Goal: Task Accomplishment & Management: Use online tool/utility

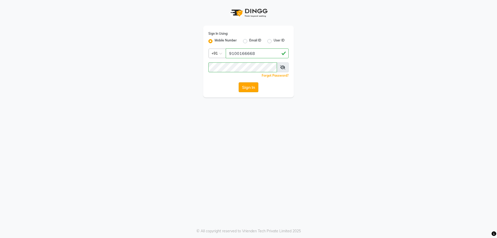
click at [256, 89] on button "Sign In" at bounding box center [249, 87] width 20 height 10
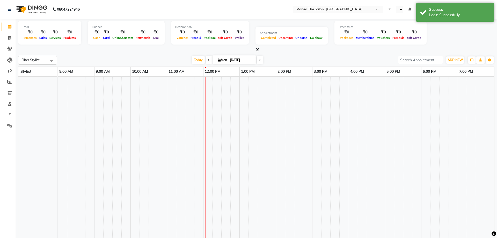
select select "en"
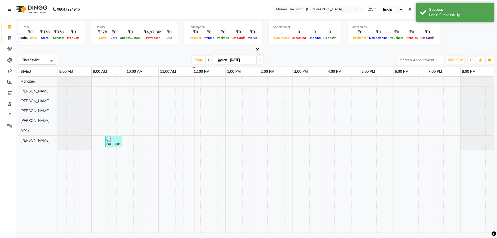
drag, startPoint x: 8, startPoint y: 36, endPoint x: 10, endPoint y: 42, distance: 5.7
click at [8, 36] on span at bounding box center [9, 38] width 9 height 6
select select "service"
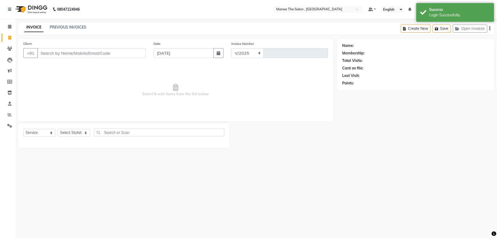
select select "7201"
type input "2313"
click at [68, 133] on select "Select Stylist" at bounding box center [74, 133] width 32 height 8
select select "70825"
click at [58, 129] on select "Select Stylist [PERSON_NAME] Manager [PERSON_NAME] [PERSON_NAME] [PERSON_NAME]" at bounding box center [74, 133] width 32 height 8
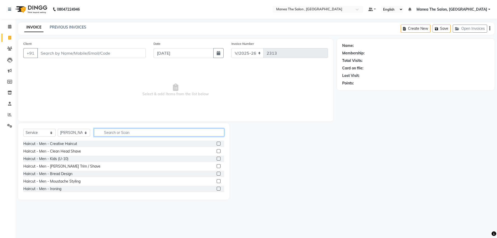
click at [127, 130] on input "text" at bounding box center [159, 132] width 130 height 8
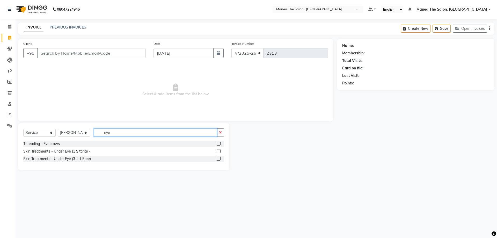
type input "eye"
click at [220, 143] on label at bounding box center [219, 144] width 4 height 4
click at [220, 143] on input "checkbox" at bounding box center [218, 143] width 3 height 3
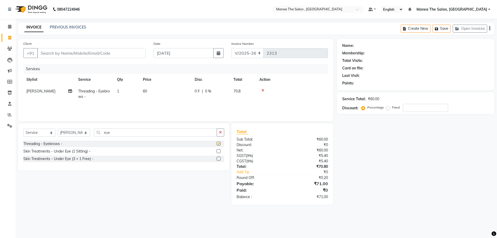
checkbox input "false"
click at [77, 132] on select "Select Stylist [PERSON_NAME] Manager [PERSON_NAME] [PERSON_NAME] [PERSON_NAME]" at bounding box center [74, 133] width 32 height 8
select select "84418"
click at [58, 129] on select "Select Stylist [PERSON_NAME] Manager [PERSON_NAME] [PERSON_NAME] [PERSON_NAME]" at bounding box center [74, 133] width 32 height 8
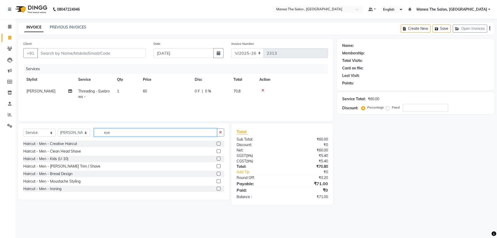
click at [114, 132] on input "eye" at bounding box center [155, 132] width 123 height 8
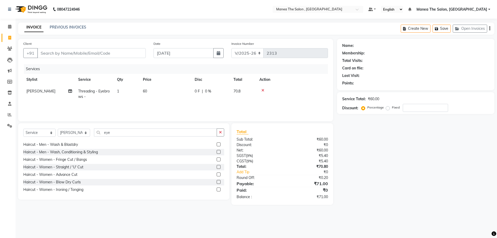
drag, startPoint x: 214, startPoint y: 173, endPoint x: 206, endPoint y: 176, distance: 8.6
click at [209, 175] on div "Haircut - Women - Advance Cut" at bounding box center [123, 174] width 201 height 6
click at [217, 175] on label at bounding box center [219, 174] width 4 height 4
click at [217, 175] on input "checkbox" at bounding box center [218, 174] width 3 height 3
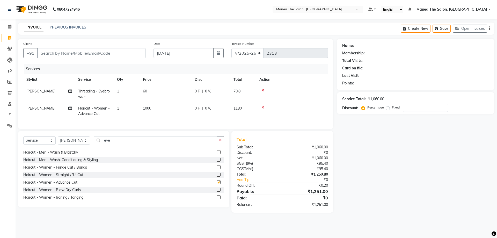
checkbox input "false"
click at [78, 143] on select "Select Stylist [PERSON_NAME] Manager [PERSON_NAME] [PERSON_NAME] [PERSON_NAME]" at bounding box center [74, 140] width 32 height 8
select select "82447"
click at [58, 140] on select "Select Stylist [PERSON_NAME] Manager [PERSON_NAME] [PERSON_NAME] [PERSON_NAME]" at bounding box center [74, 140] width 32 height 8
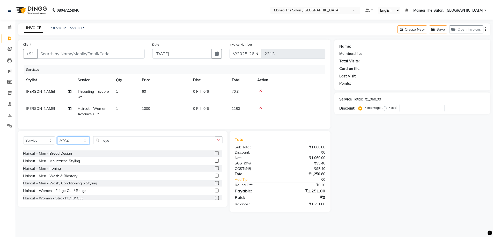
scroll to position [0, 0]
click at [217, 153] on label at bounding box center [219, 151] width 4 height 4
click at [217, 153] on input "checkbox" at bounding box center [218, 151] width 3 height 3
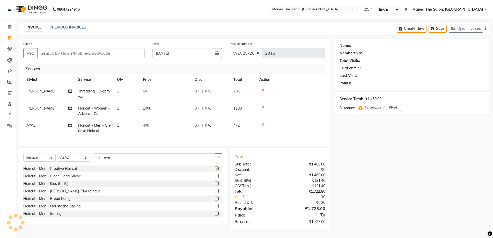
checkbox input "false"
click at [77, 53] on input "Client" at bounding box center [90, 53] width 107 height 10
type input "9"
type input "0"
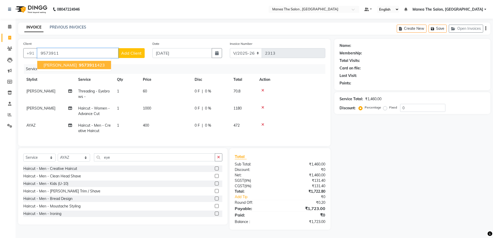
click at [79, 64] on span "9573911" at bounding box center [88, 64] width 18 height 5
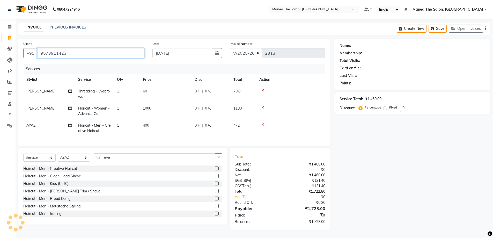
type input "9573911423"
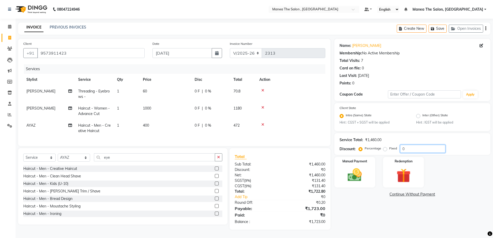
drag, startPoint x: 416, startPoint y: 149, endPoint x: 273, endPoint y: 148, distance: 143.1
click at [270, 149] on div "Client [PHONE_NUMBER] Date [DATE] Invoice Number V/2025 V/[PHONE_NUMBER] Servic…" at bounding box center [254, 134] width 480 height 191
type input "20"
click at [365, 228] on div "Name: [PERSON_NAME] Membership: No Active Membership Total Visits: 7 Card on fi…" at bounding box center [414, 134] width 160 height 191
click at [365, 178] on img at bounding box center [355, 175] width 24 height 17
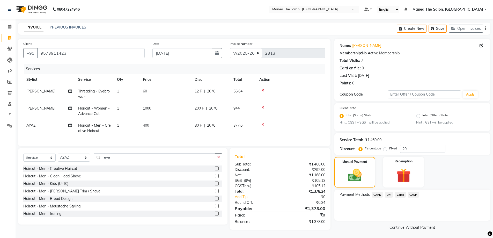
click at [390, 194] on span "UPI" at bounding box center [389, 195] width 8 height 6
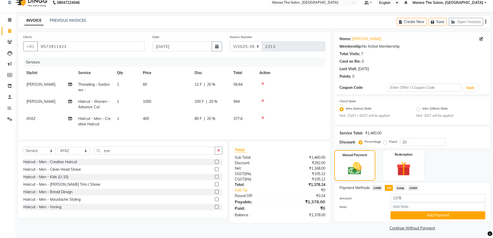
scroll to position [9, 0]
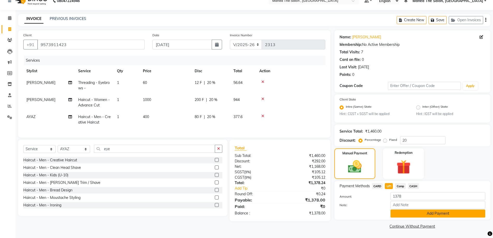
click at [426, 213] on button "Add Payment" at bounding box center [438, 213] width 95 height 8
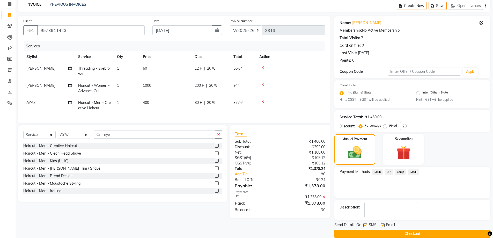
scroll to position [30, 0]
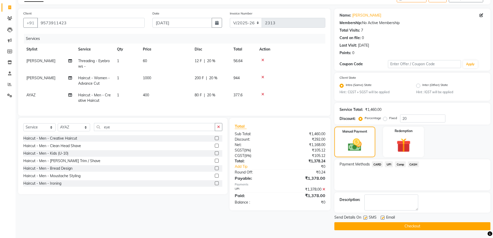
click at [421, 227] on button "Checkout" at bounding box center [412, 226] width 156 height 8
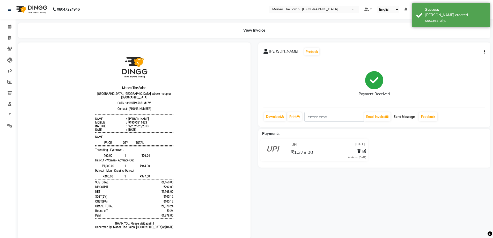
click at [406, 118] on button "Send Message" at bounding box center [404, 116] width 25 height 9
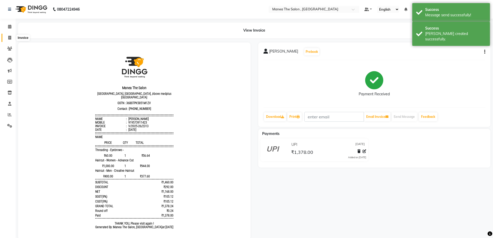
click at [9, 36] on icon at bounding box center [9, 38] width 3 height 4
select select "service"
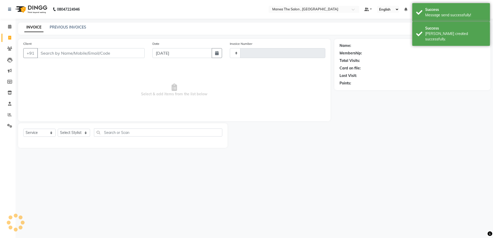
type input "2314"
select select "7201"
